Goal: Task Accomplishment & Management: Complete application form

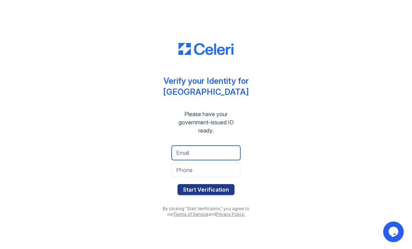
click at [197, 155] on input "email" at bounding box center [206, 152] width 69 height 14
type input "[EMAIL_ADDRESS][DOMAIN_NAME]"
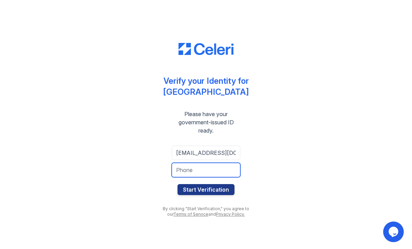
click at [204, 171] on input "tel" at bounding box center [206, 170] width 69 height 14
type input "3127095875"
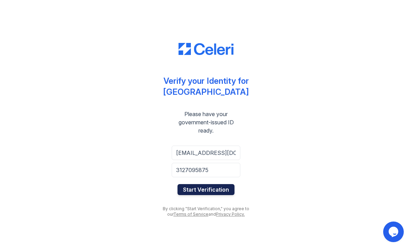
click at [203, 190] on button "Start Verification" at bounding box center [205, 189] width 57 height 11
